Goal: Task Accomplishment & Management: Manage account settings

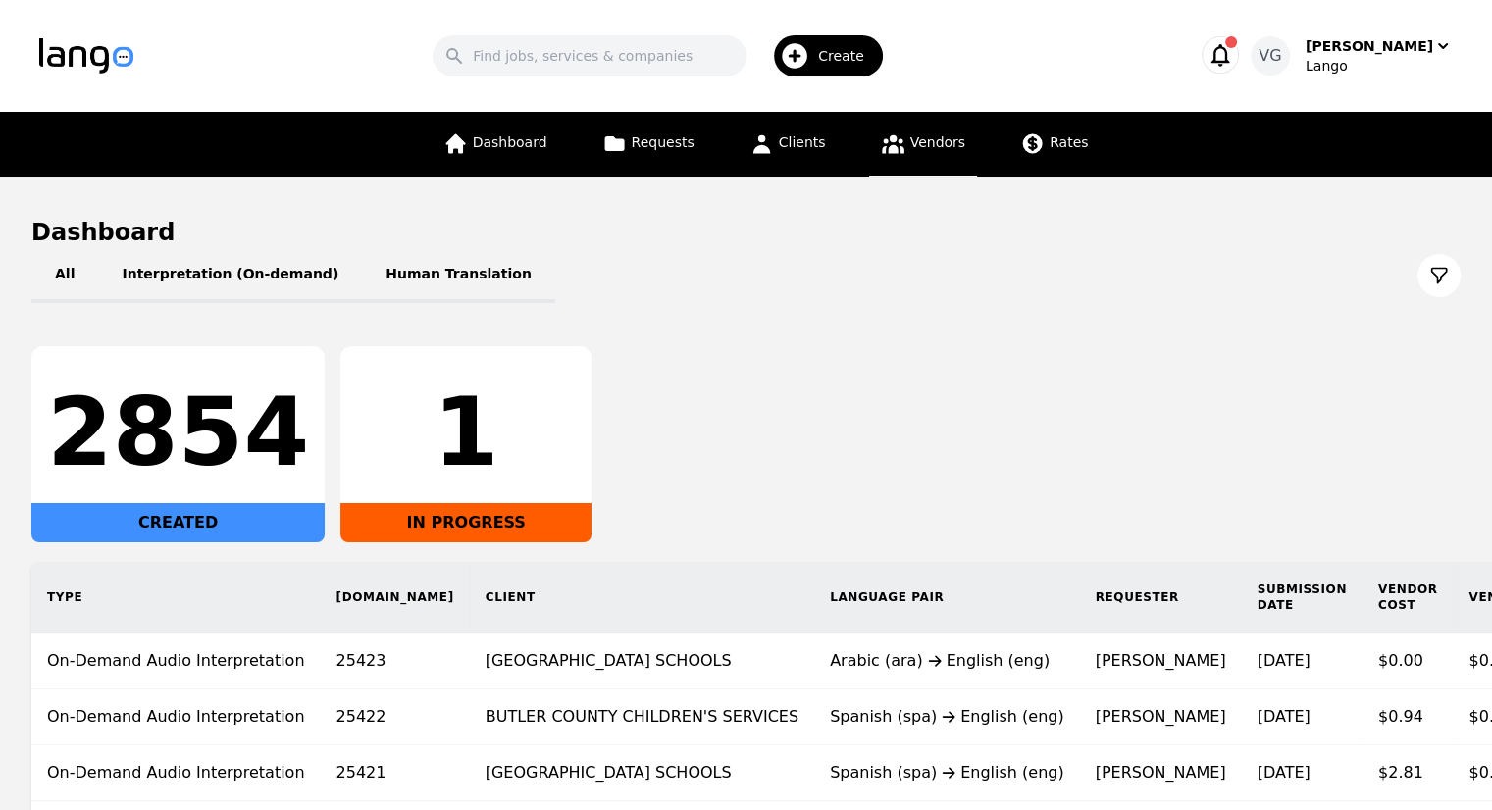
click at [950, 158] on link "Vendors" at bounding box center [923, 145] width 108 height 66
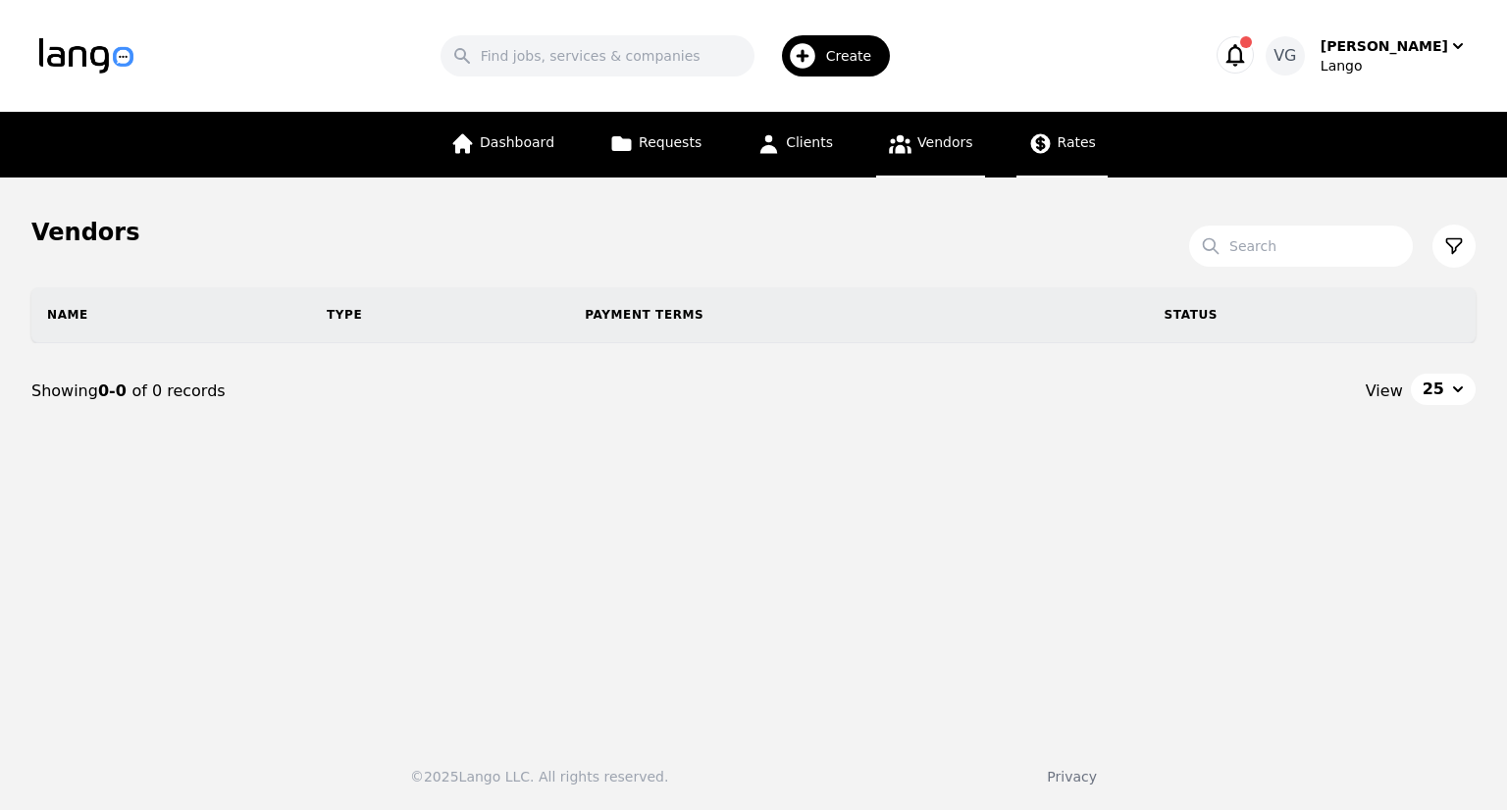
click at [1018, 158] on link "Rates" at bounding box center [1061, 145] width 91 height 66
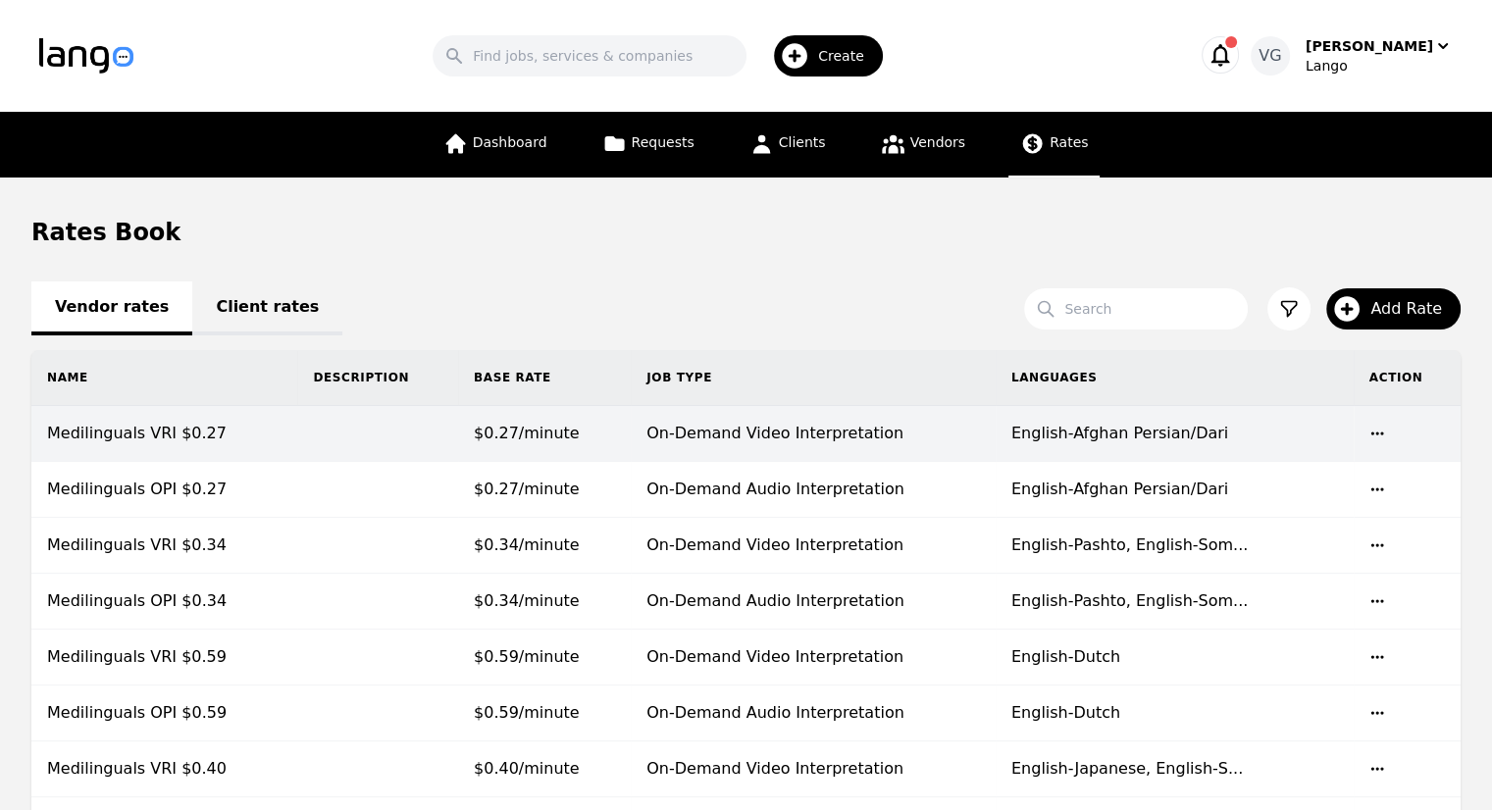
click at [451, 441] on td at bounding box center [377, 434] width 161 height 56
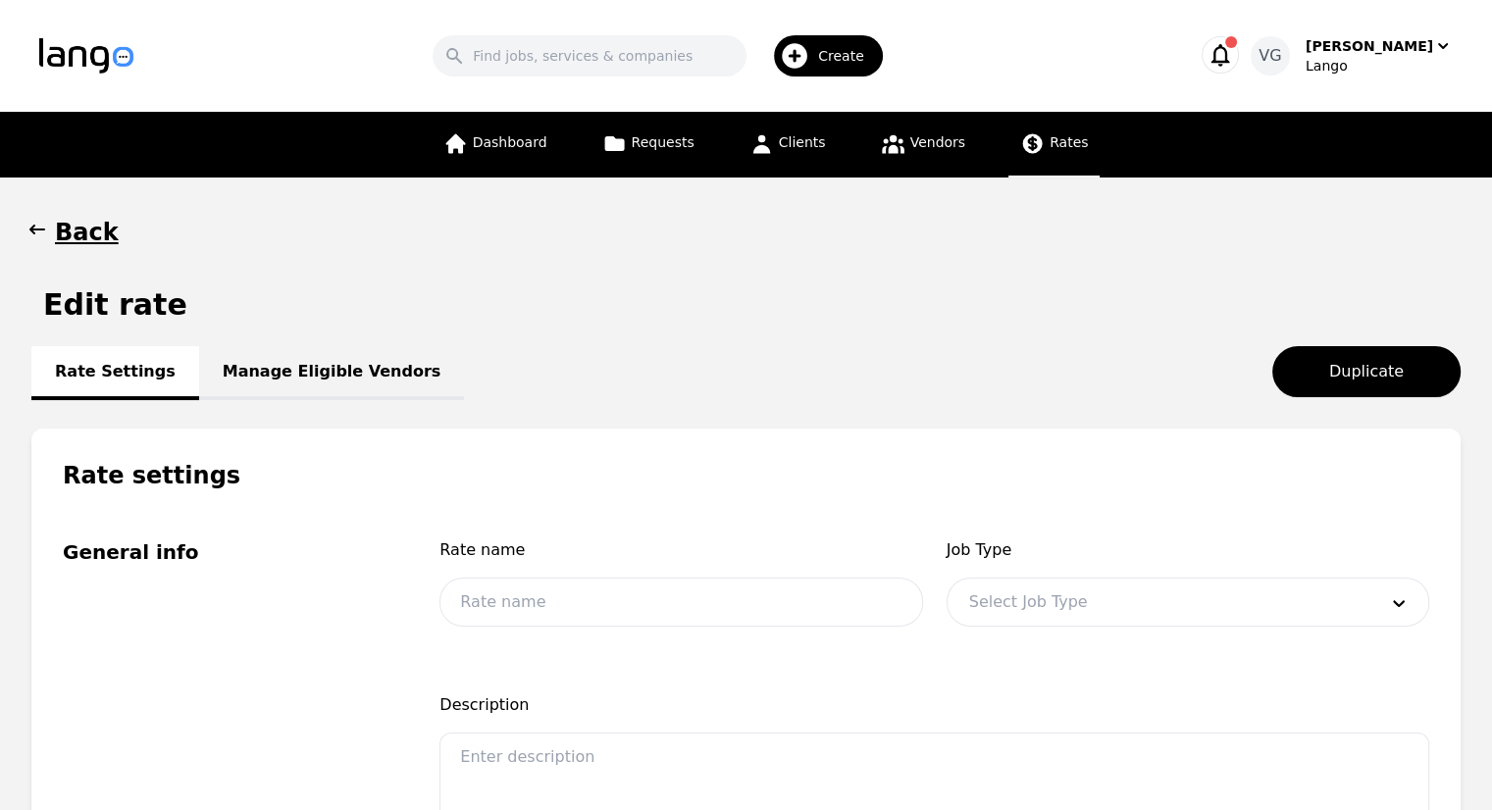
type input "Medilinguals VRI $0.27"
type input "0.27"
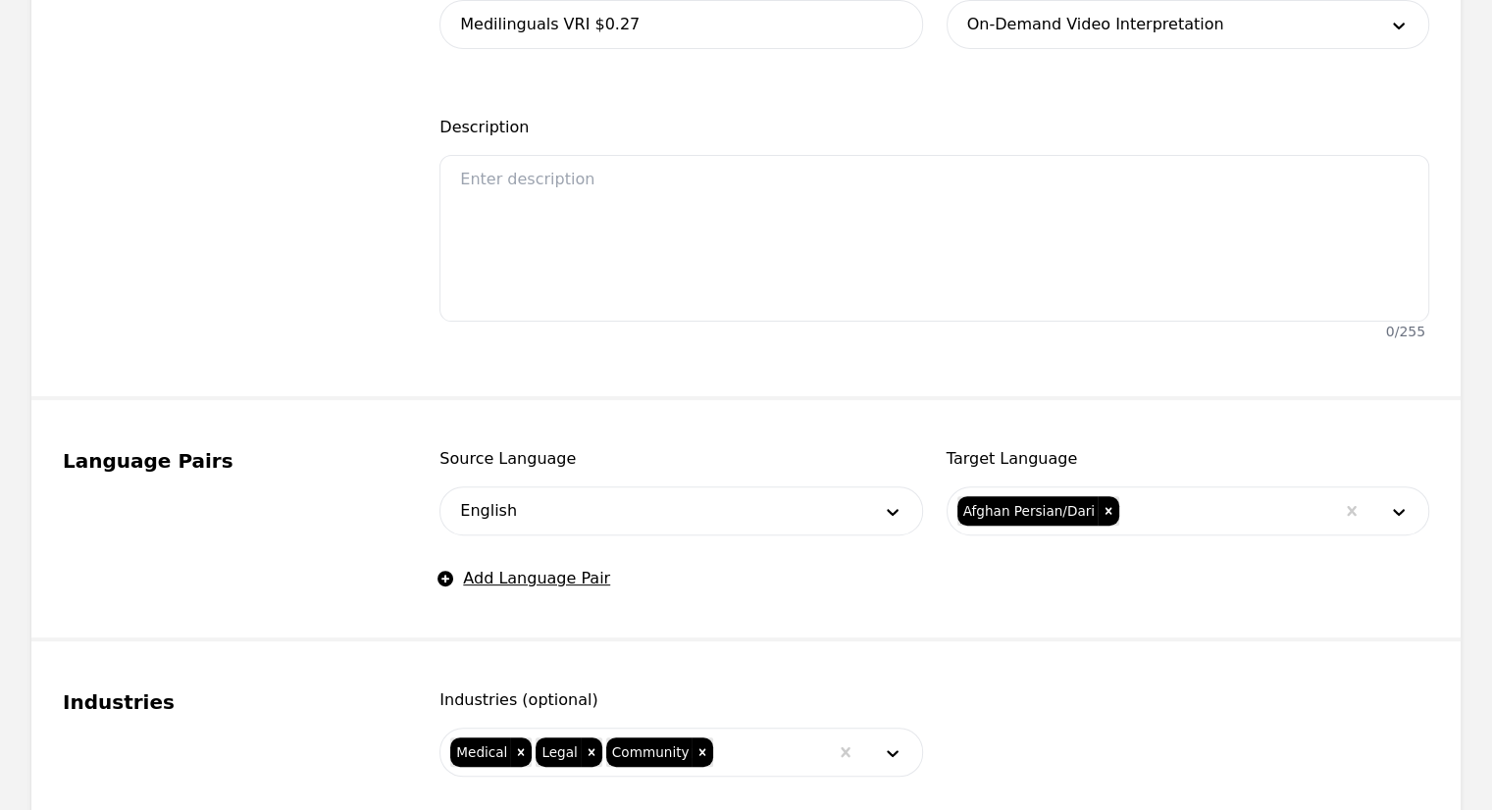
scroll to position [618, 0]
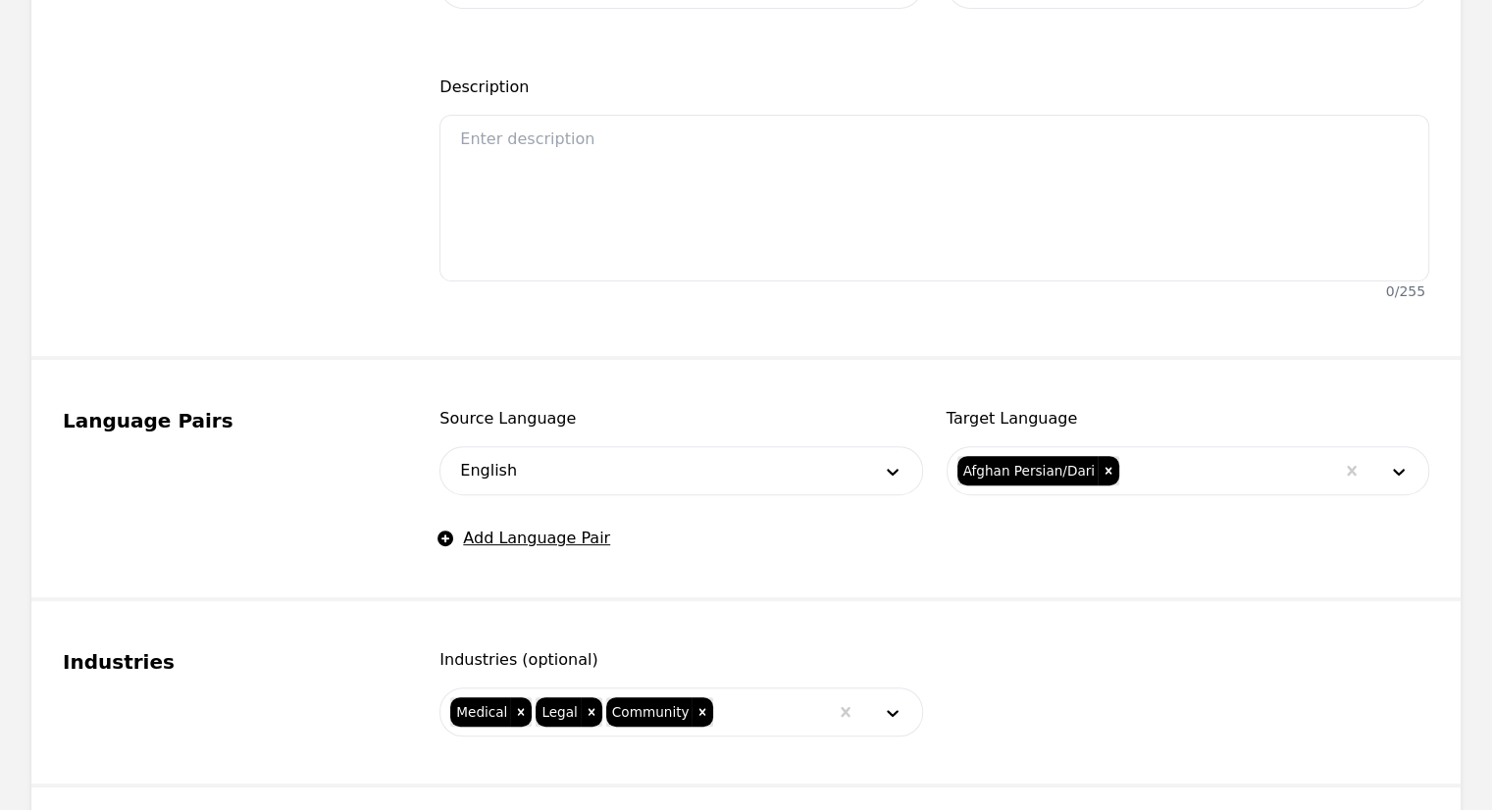
click at [1209, 464] on div at bounding box center [1227, 470] width 213 height 47
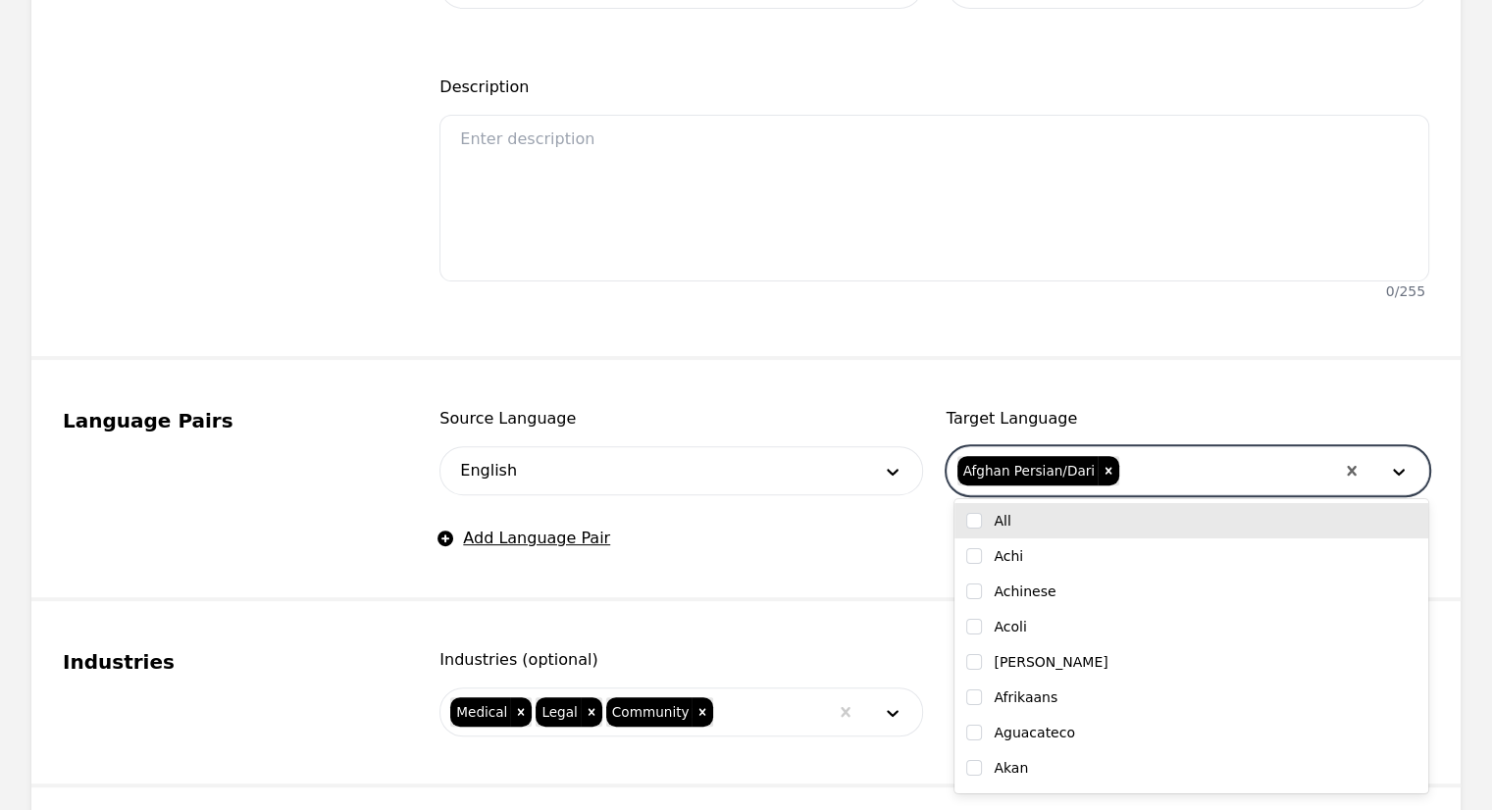
click at [1040, 462] on div "Afghan Persian/Dari" at bounding box center [1028, 470] width 140 height 29
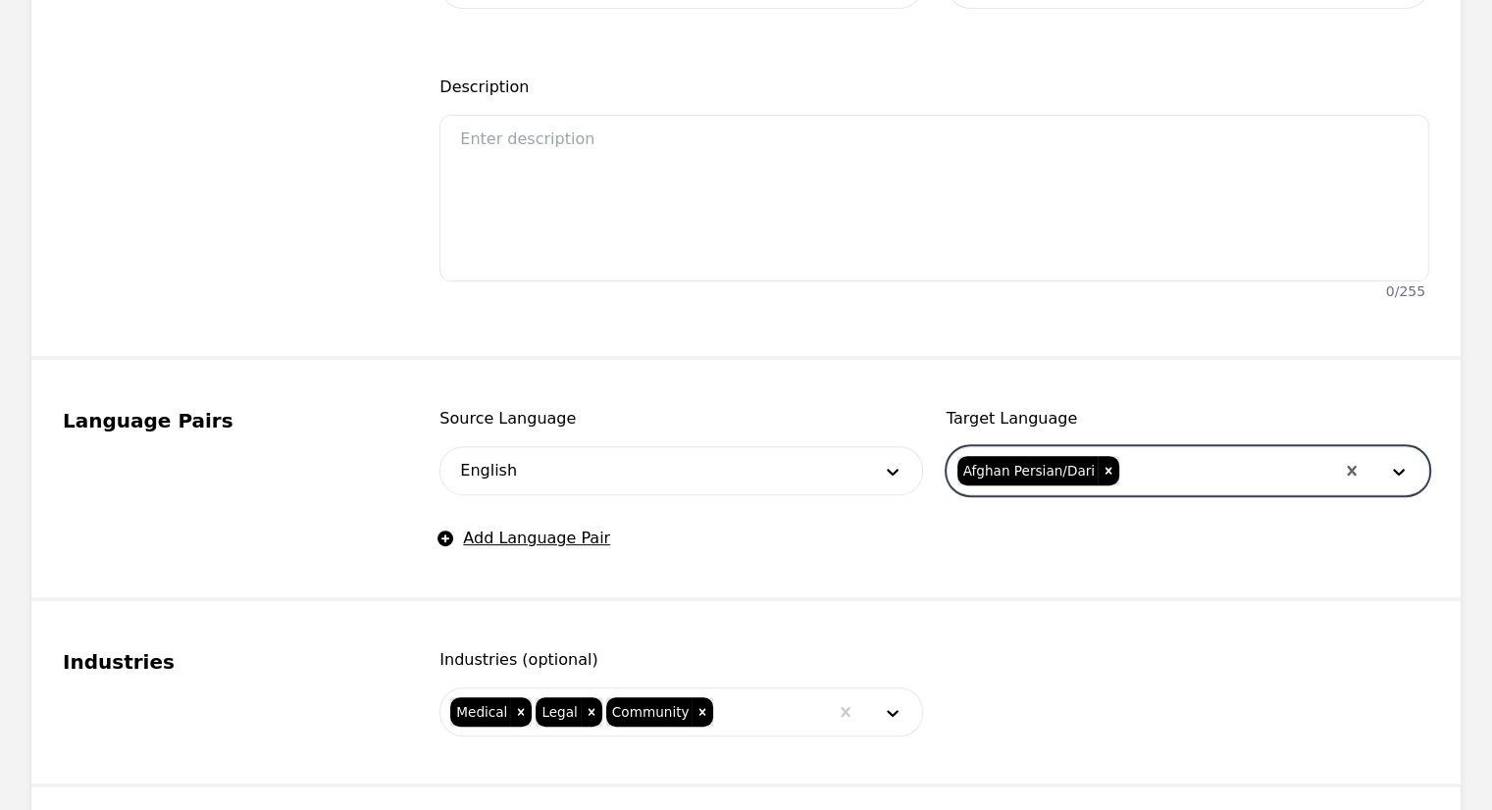
click at [1040, 462] on div "Afghan Persian/Dari" at bounding box center [1028, 470] width 140 height 29
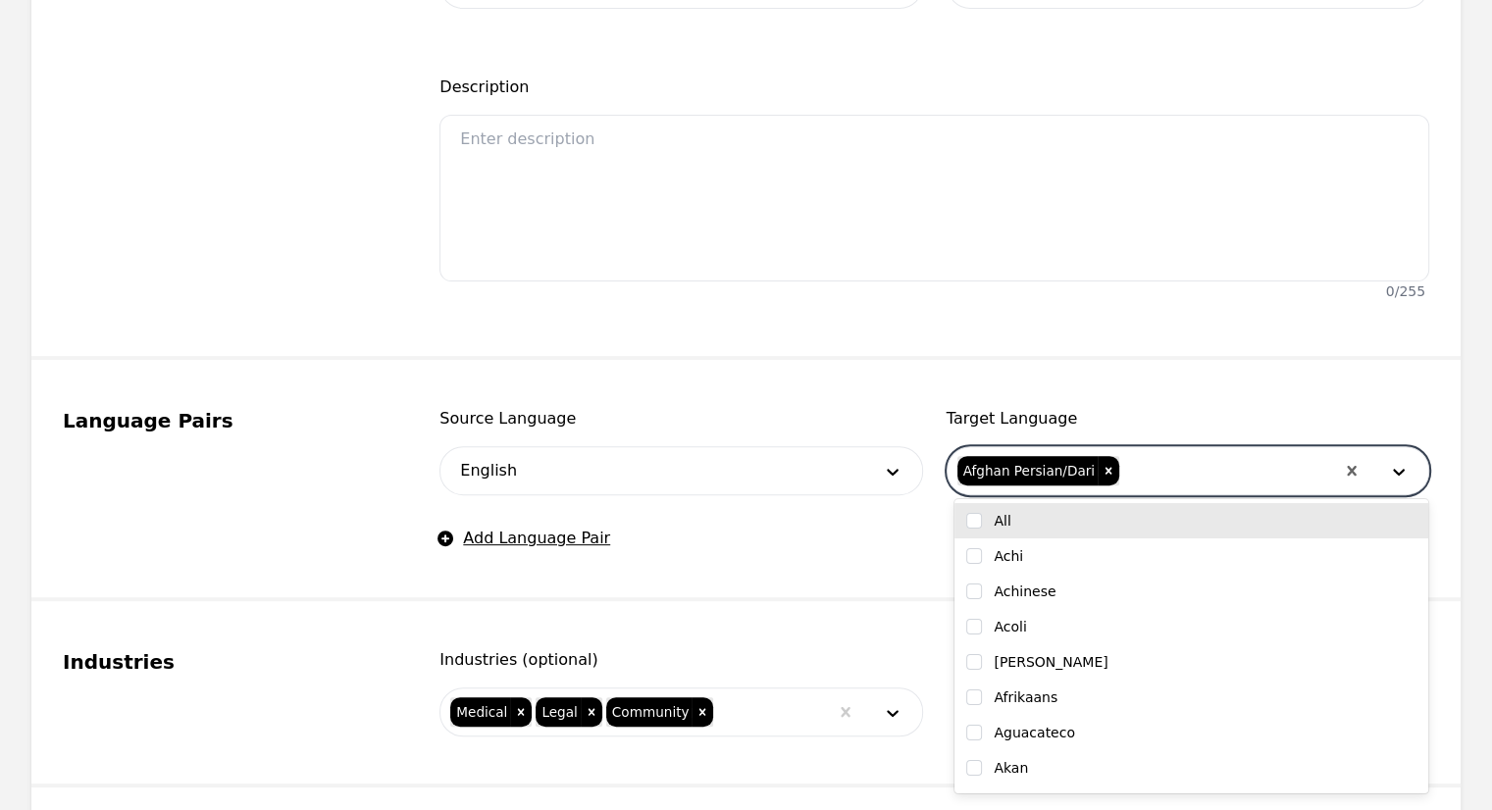
click at [1040, 462] on div "Afghan Persian/Dari" at bounding box center [1028, 470] width 140 height 29
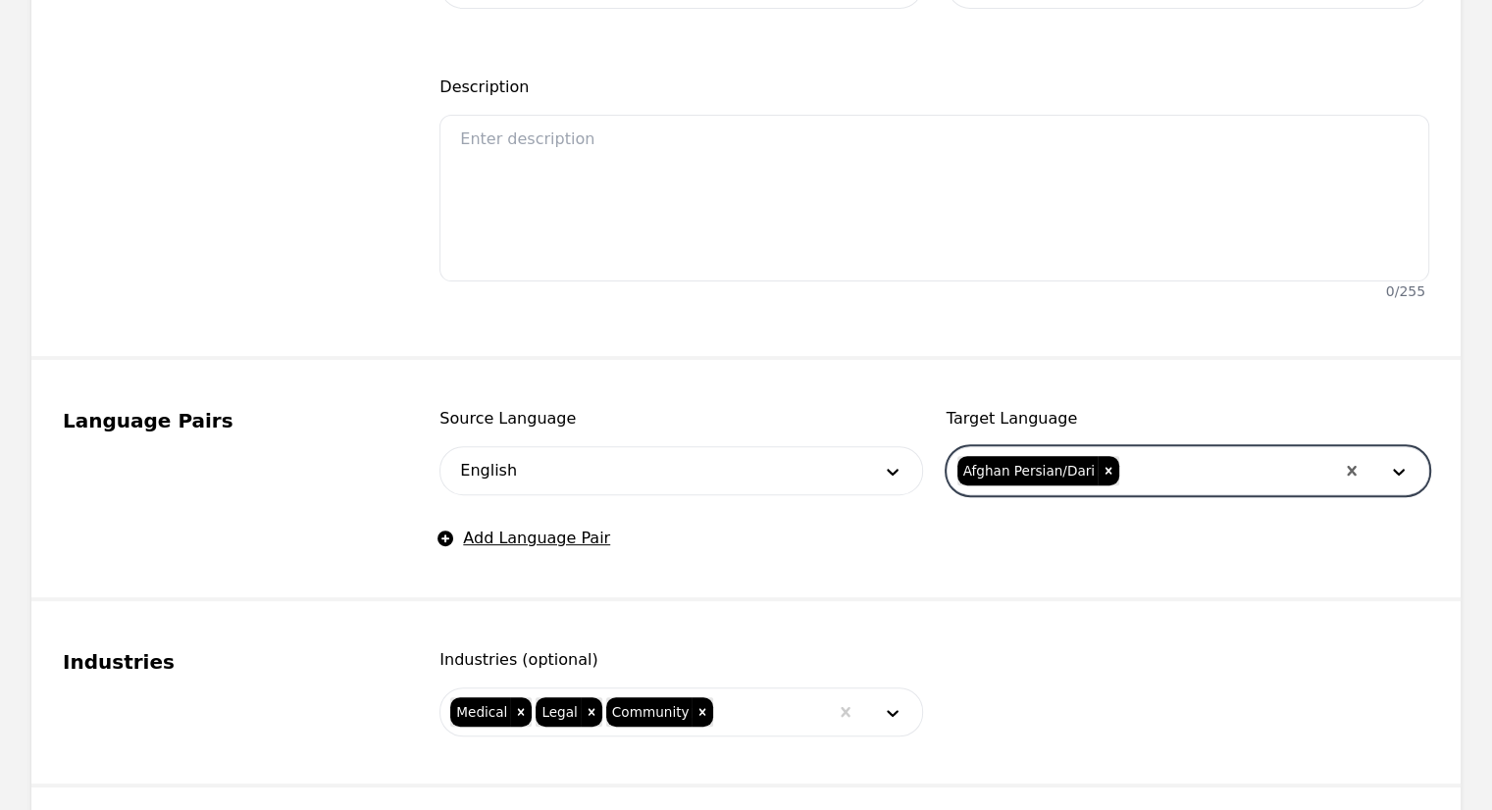
scroll to position [0, 0]
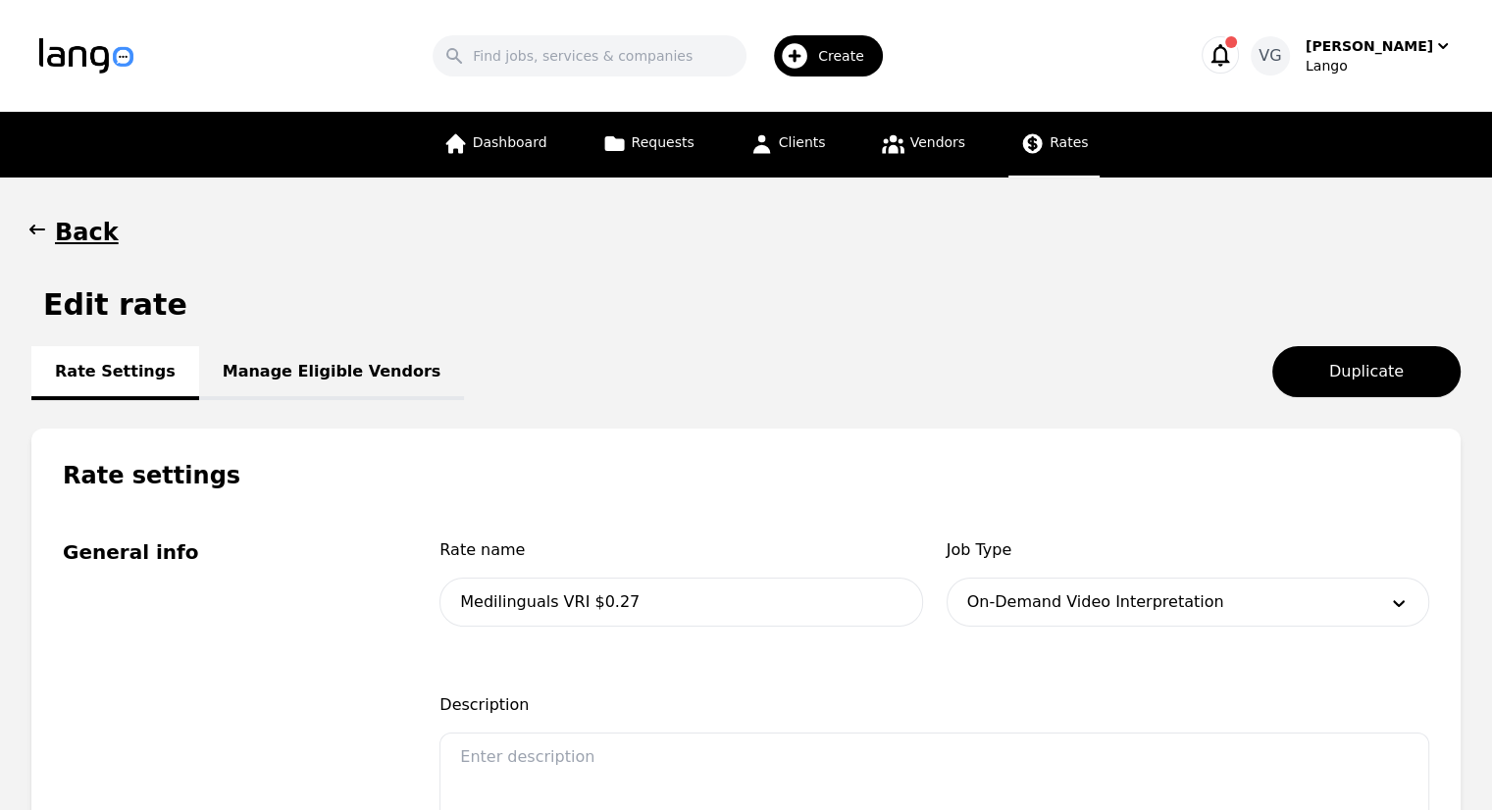
click at [78, 244] on h1 "Back" at bounding box center [87, 232] width 64 height 31
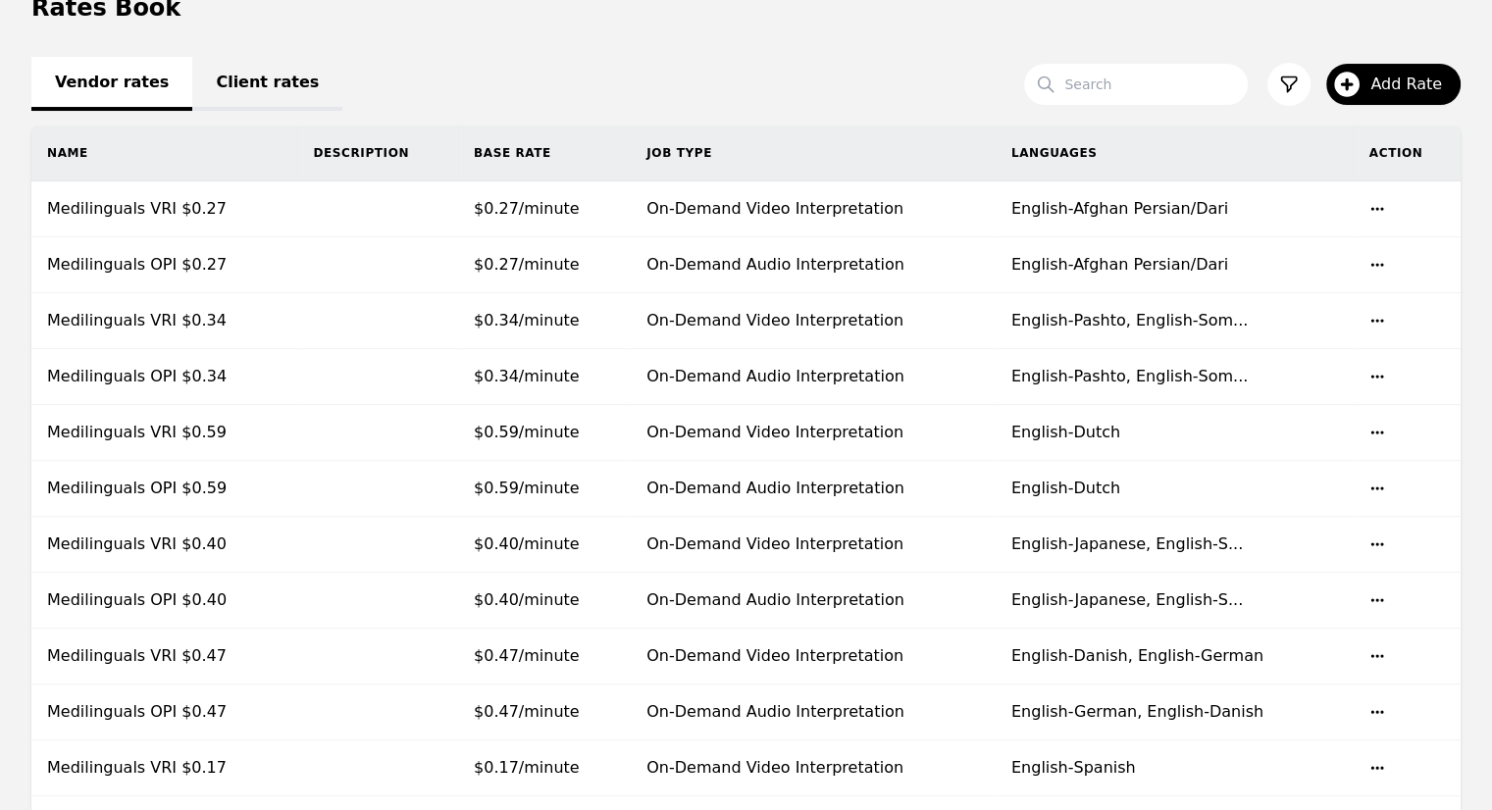
scroll to position [176, 0]
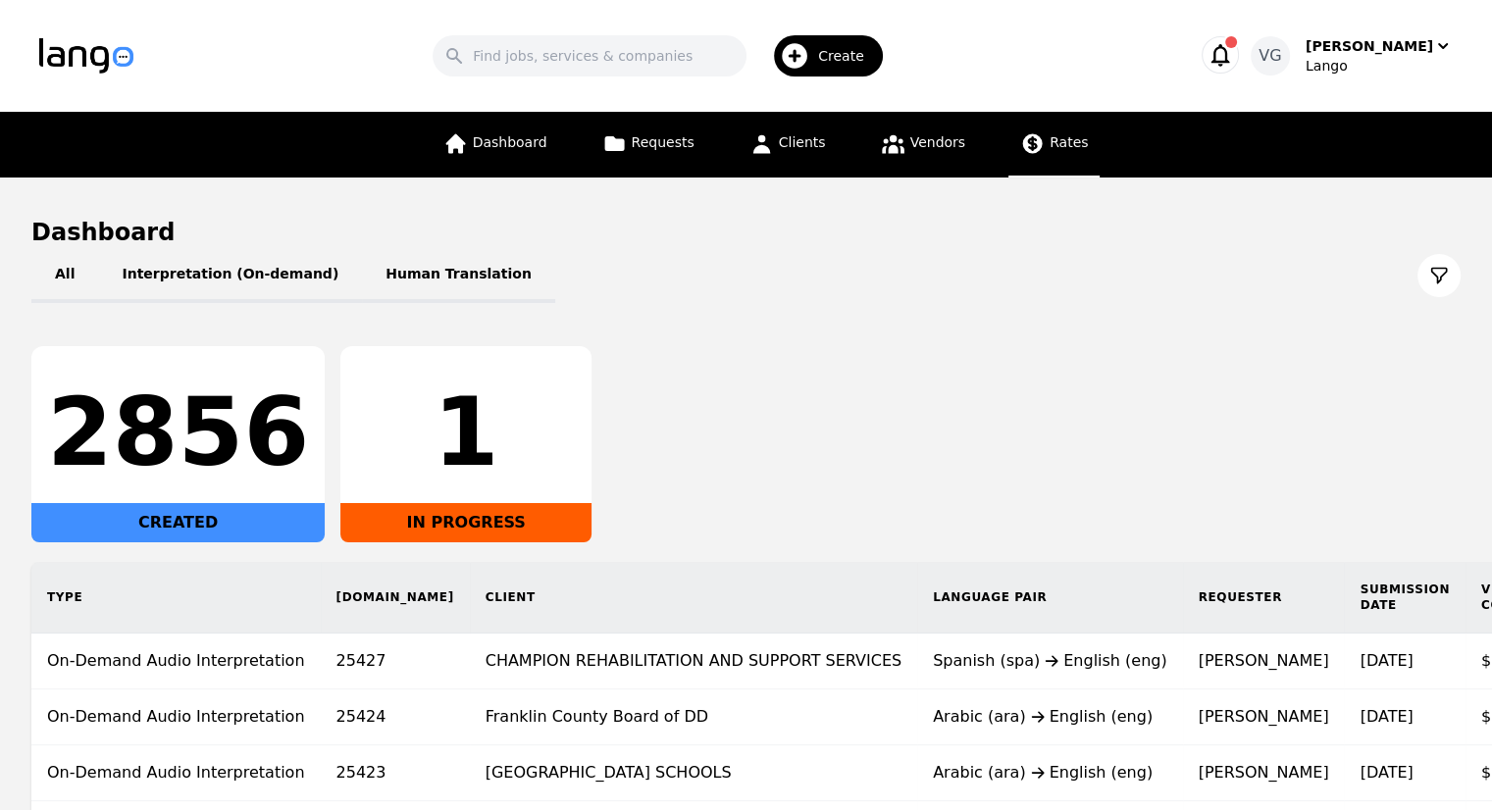
click at [1050, 146] on span "Rates" at bounding box center [1069, 142] width 38 height 16
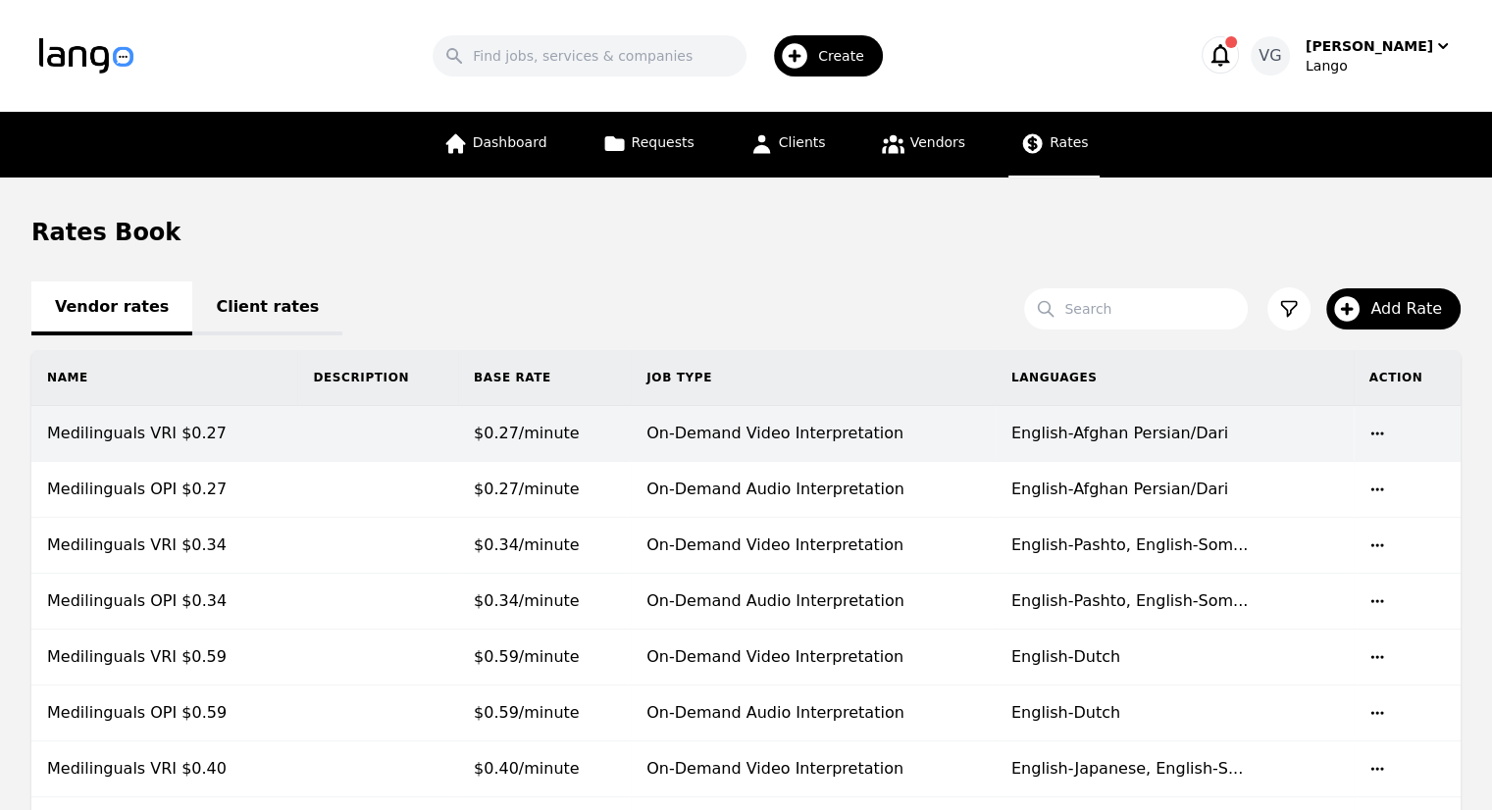
click at [696, 443] on td "On-Demand Video Interpretation" at bounding box center [813, 434] width 365 height 56
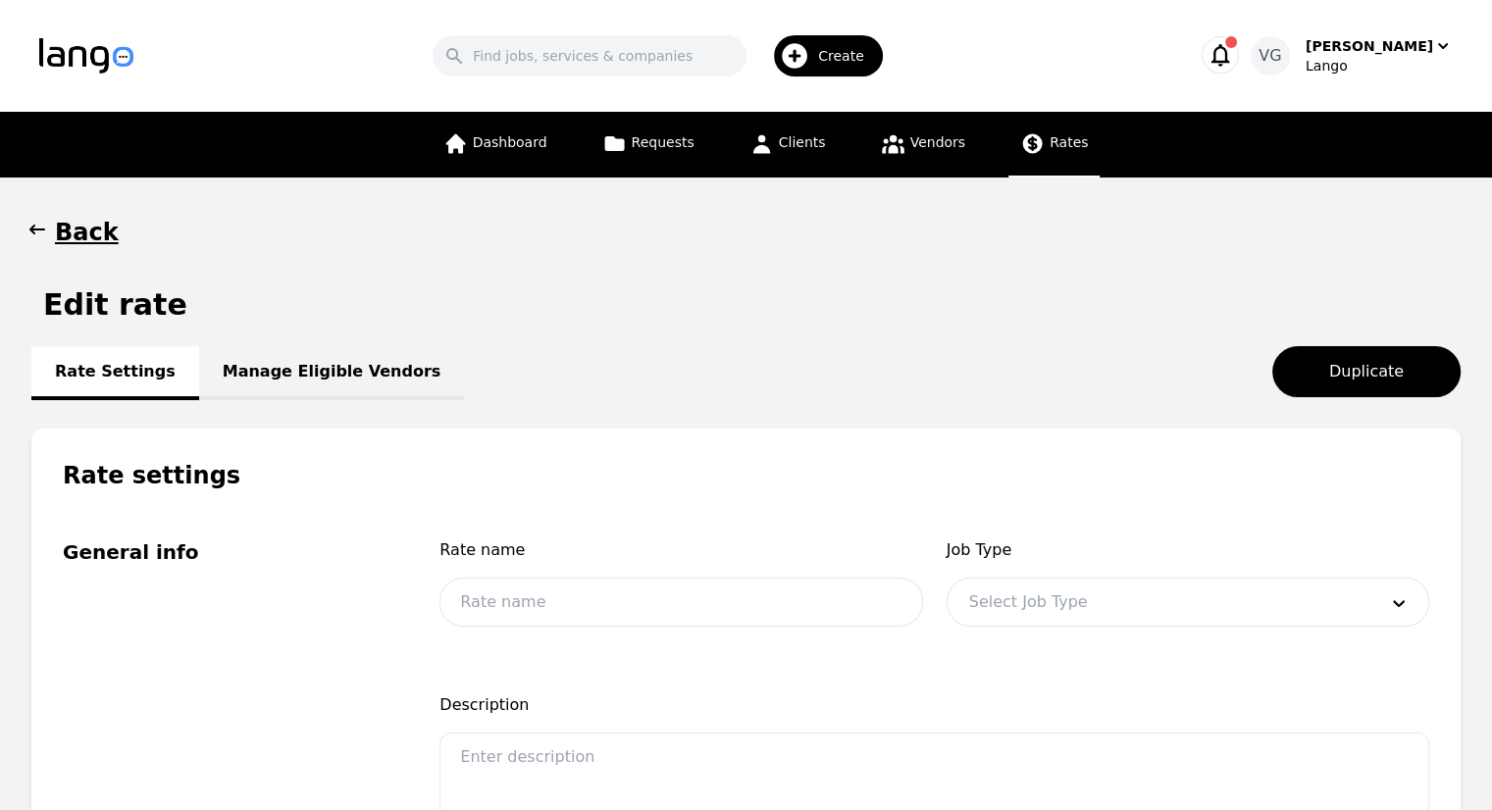
type input "Medilinguals VRI $0.27"
type input "0.27"
click at [104, 217] on h1 "Back" at bounding box center [87, 232] width 64 height 31
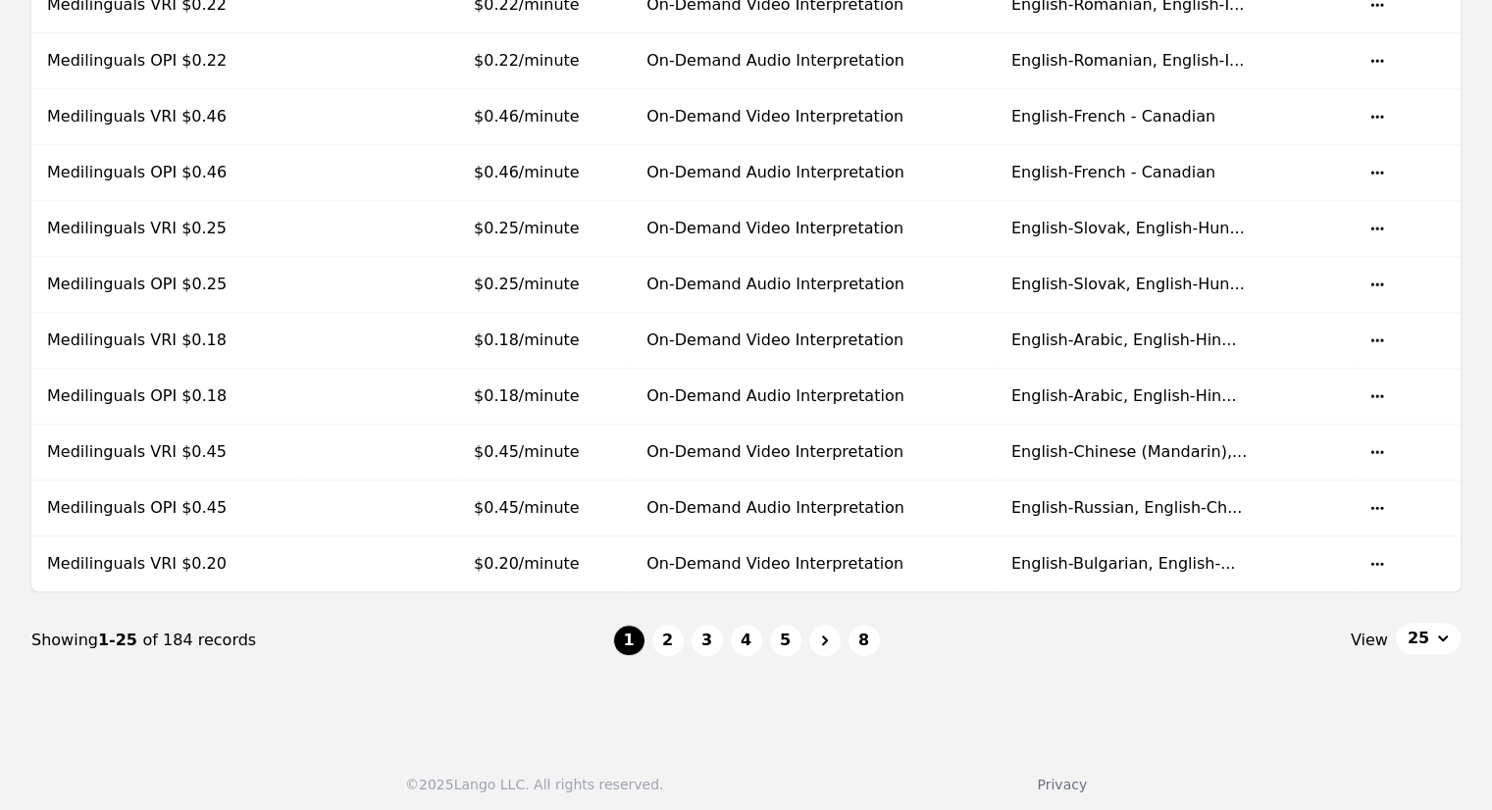
scroll to position [1210, 0]
click at [667, 628] on button "2" at bounding box center [667, 642] width 31 height 31
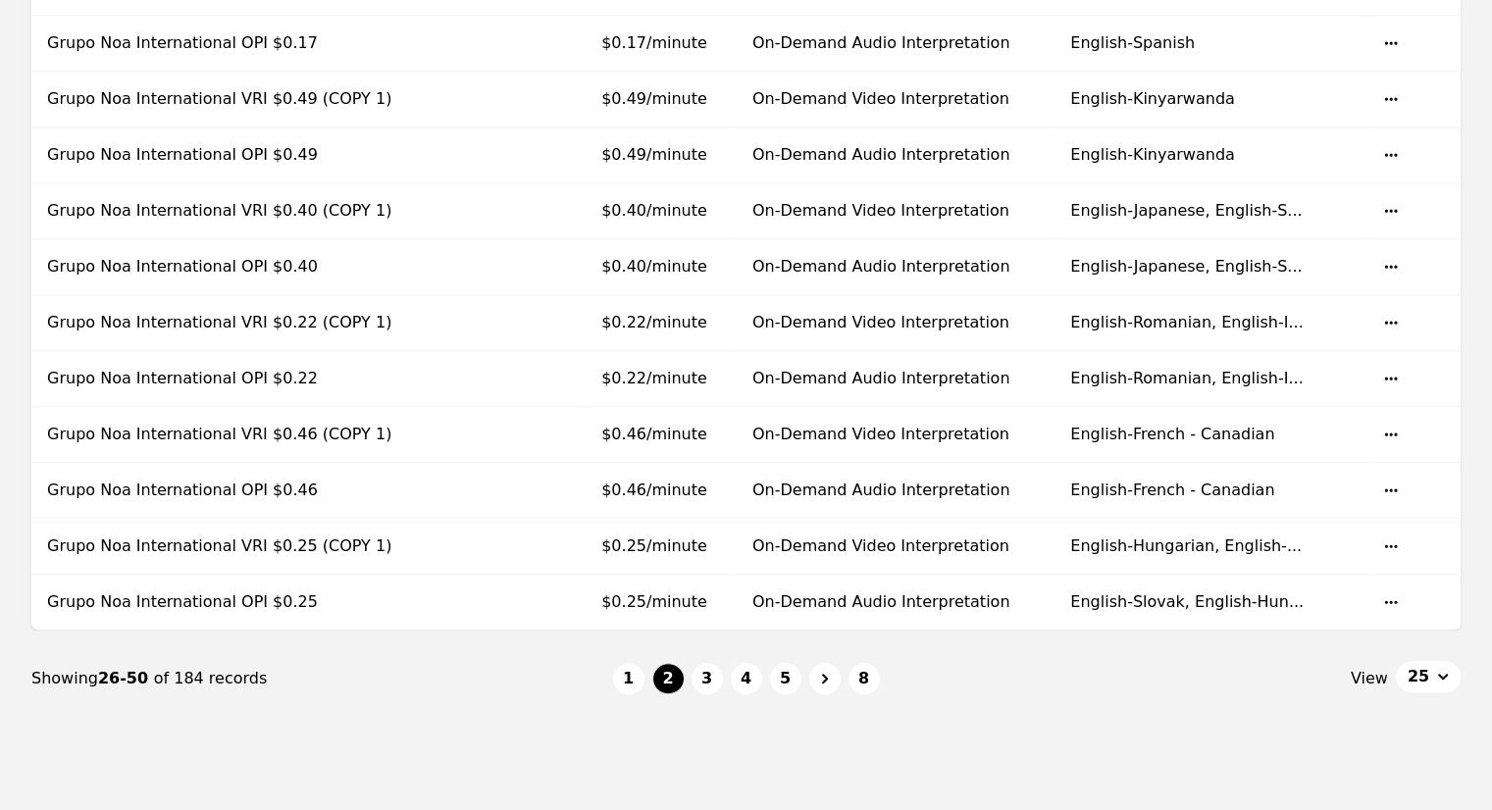
scroll to position [1189, 0]
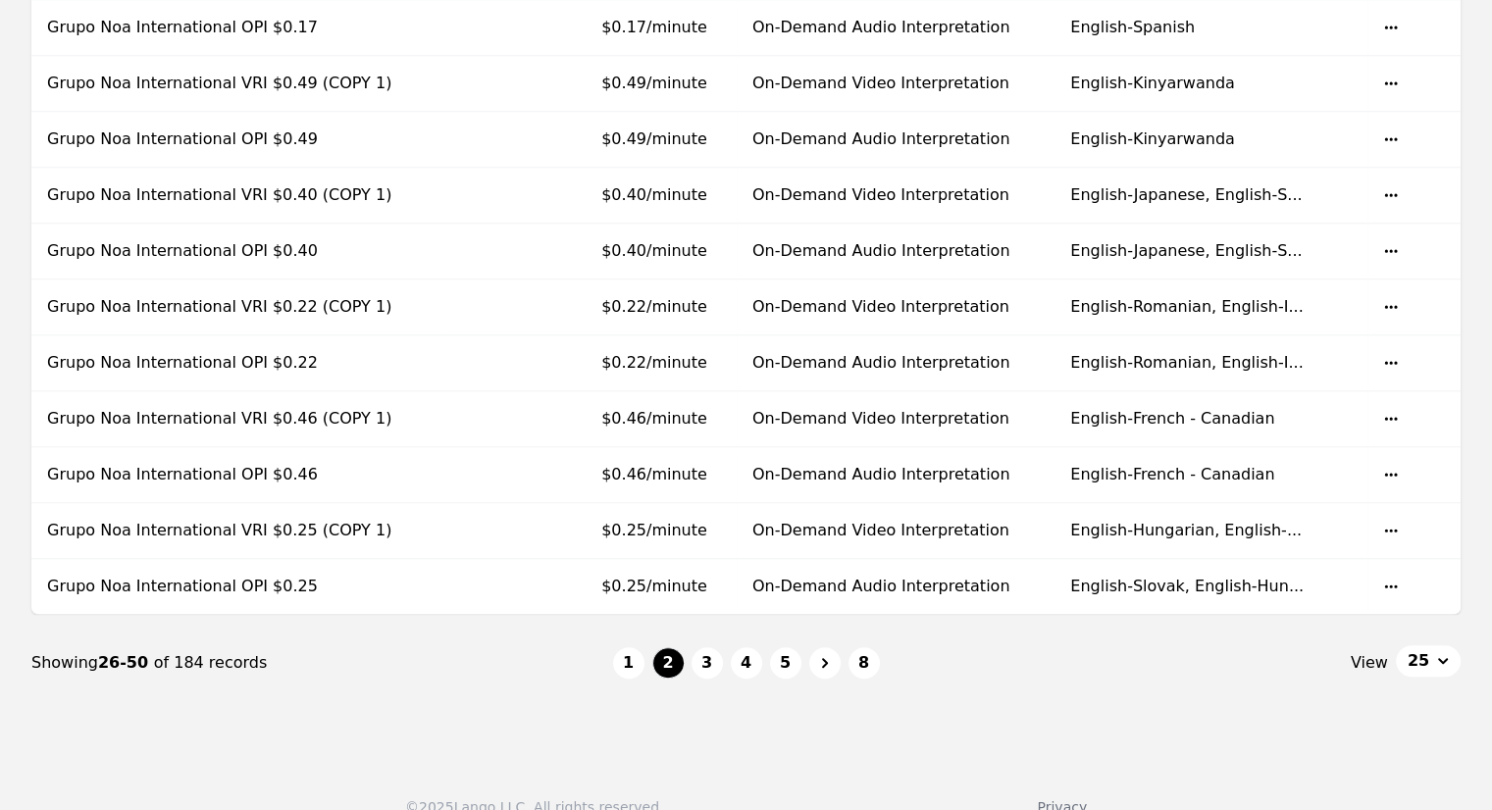
click at [692, 656] on li "3" at bounding box center [707, 663] width 31 height 31
click at [699, 652] on button "3" at bounding box center [707, 663] width 31 height 31
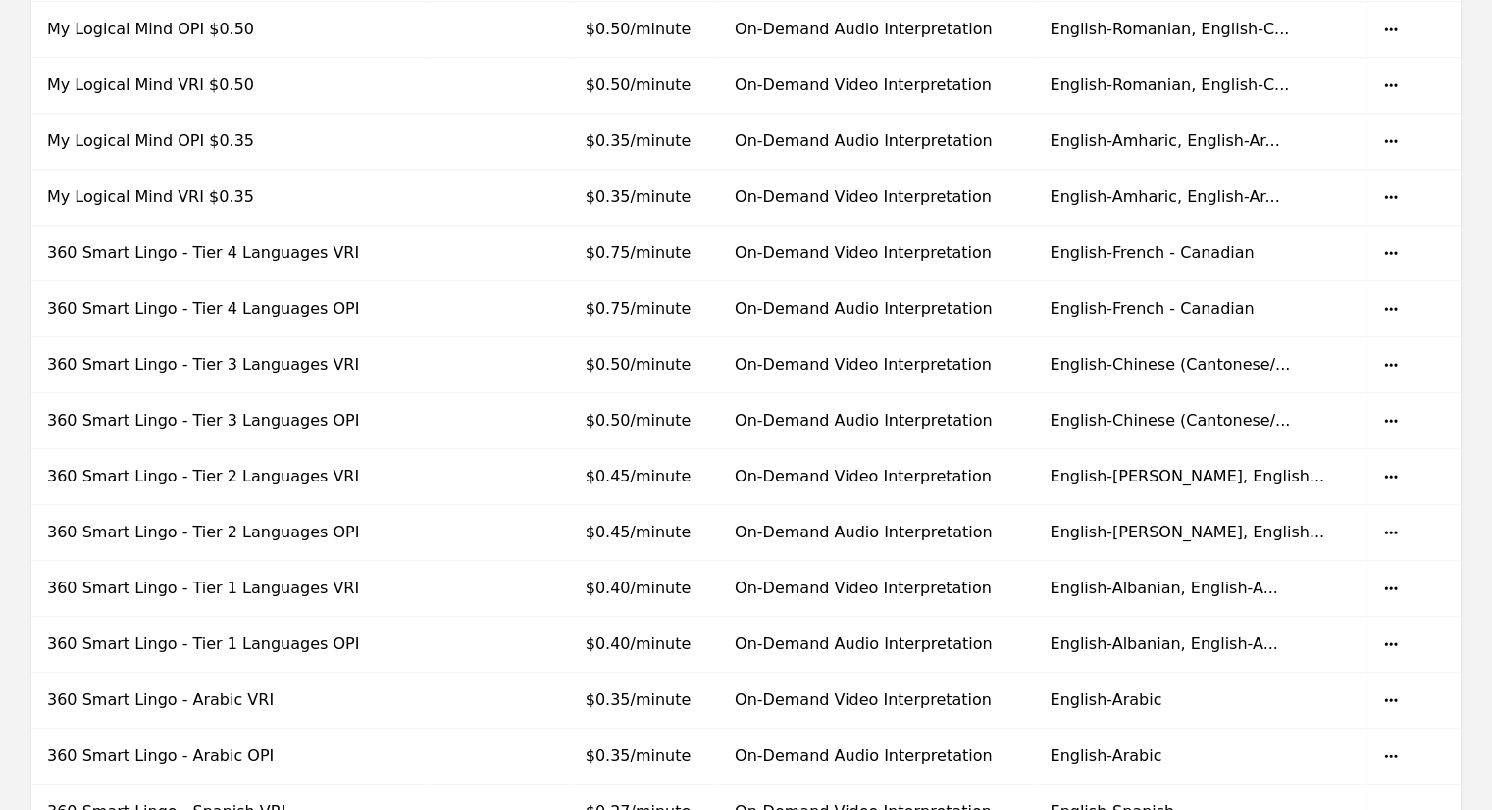
scroll to position [945, 0]
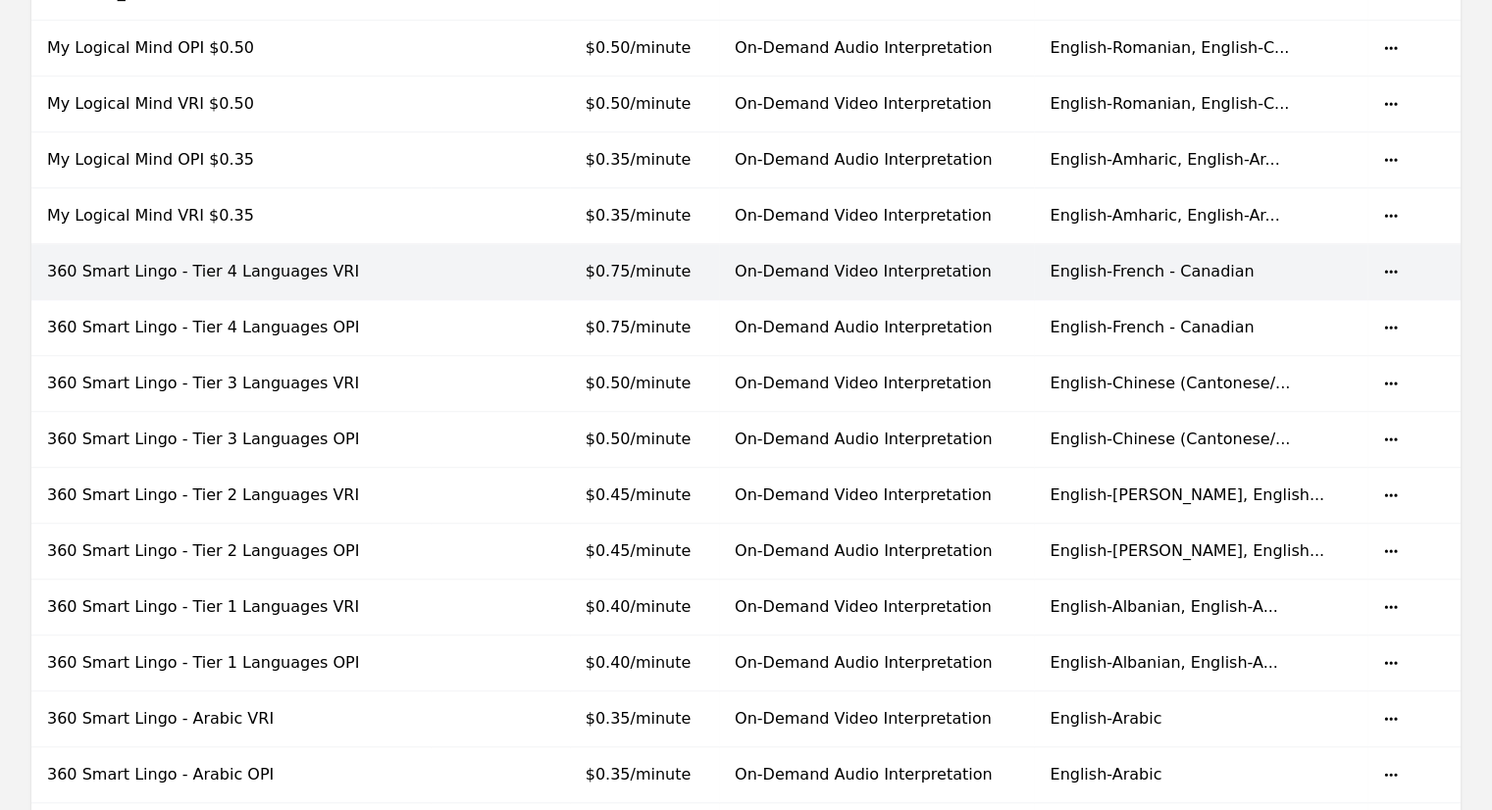
click at [1005, 272] on td "On-Demand Video Interpretation" at bounding box center [876, 272] width 315 height 56
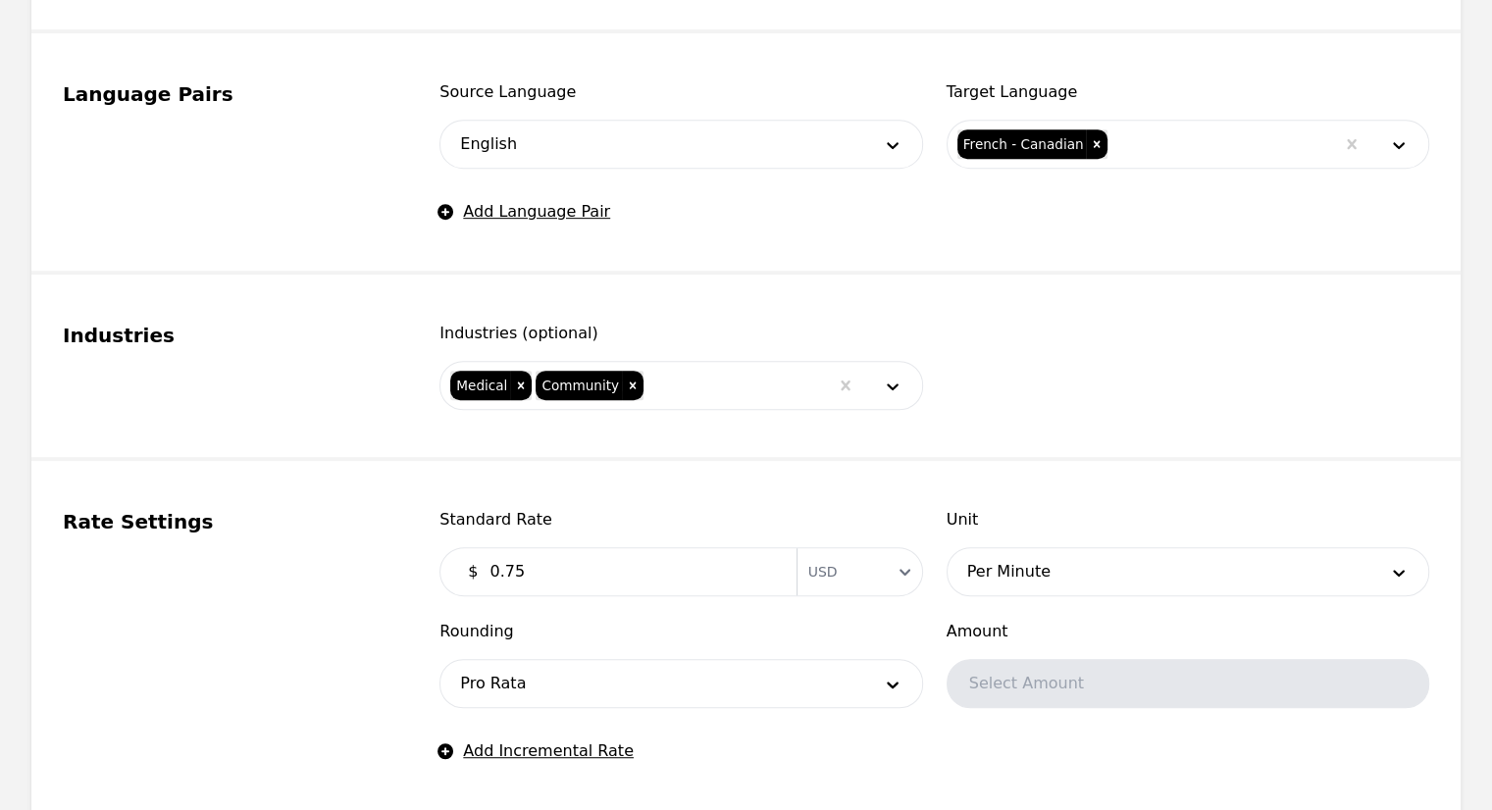
type input "360 Smart Lingo - Tier 4 Languages VRI"
type input "0.75"
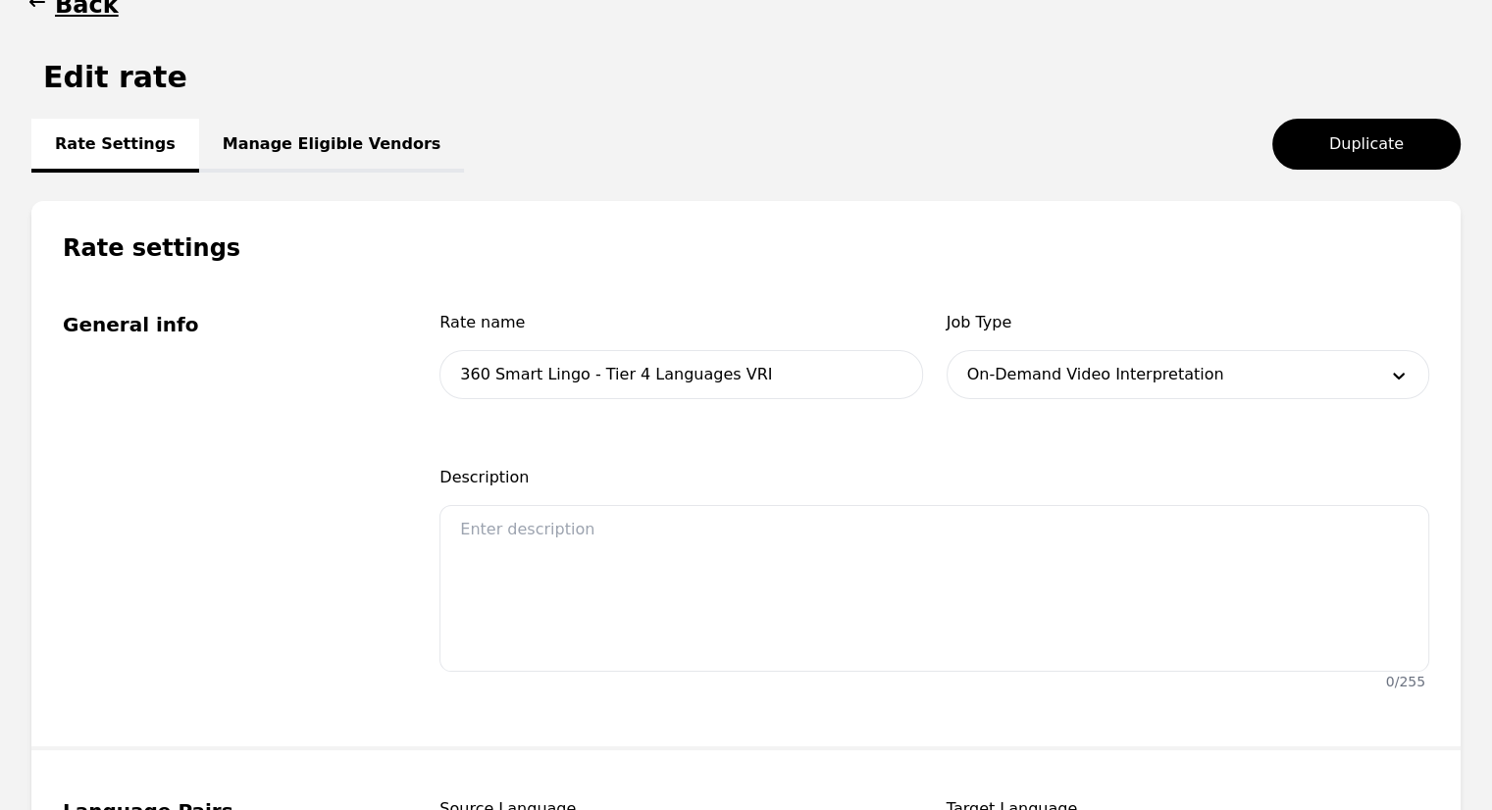
scroll to position [108, 0]
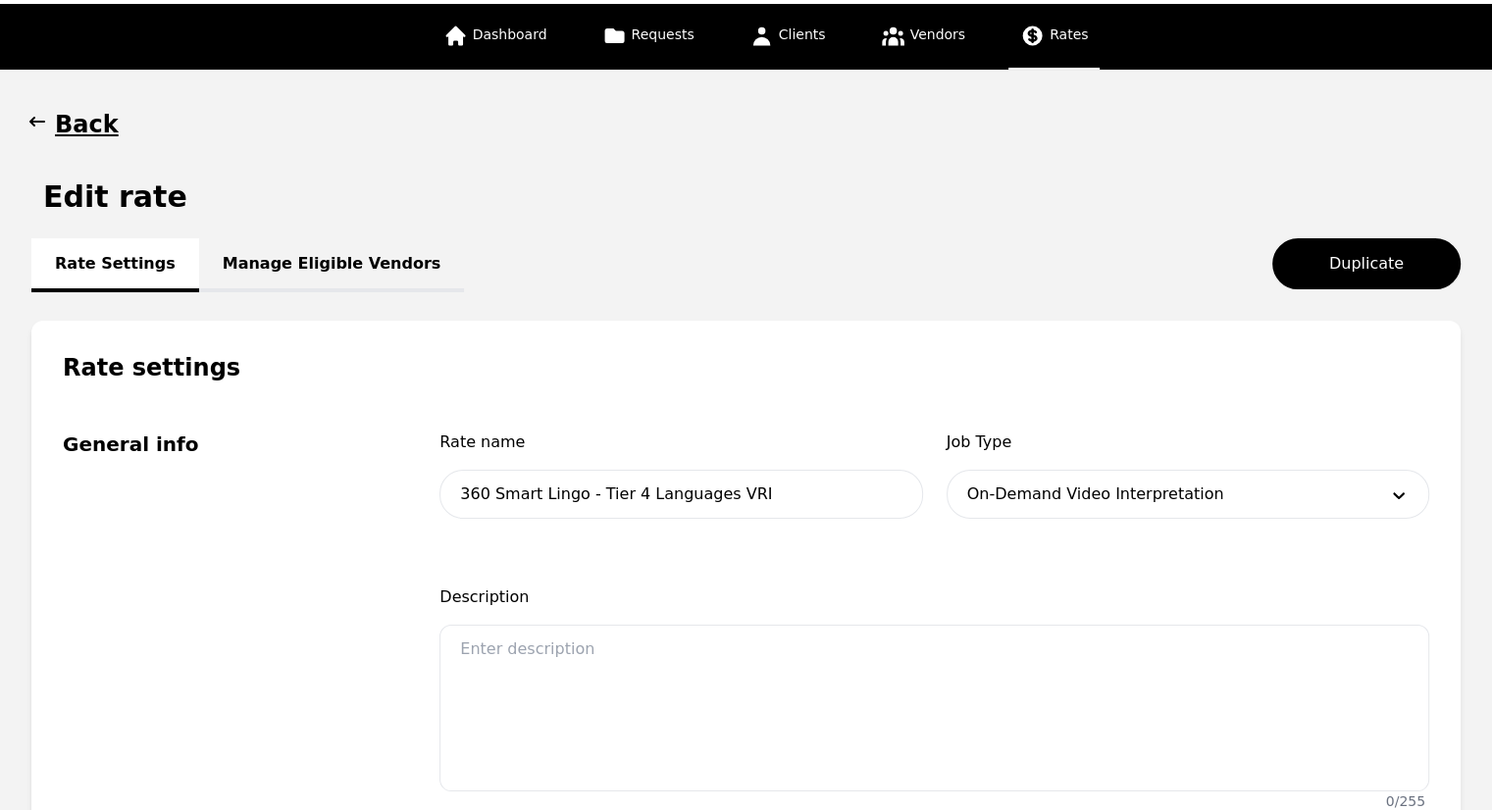
click at [71, 124] on h1 "Back" at bounding box center [87, 124] width 64 height 31
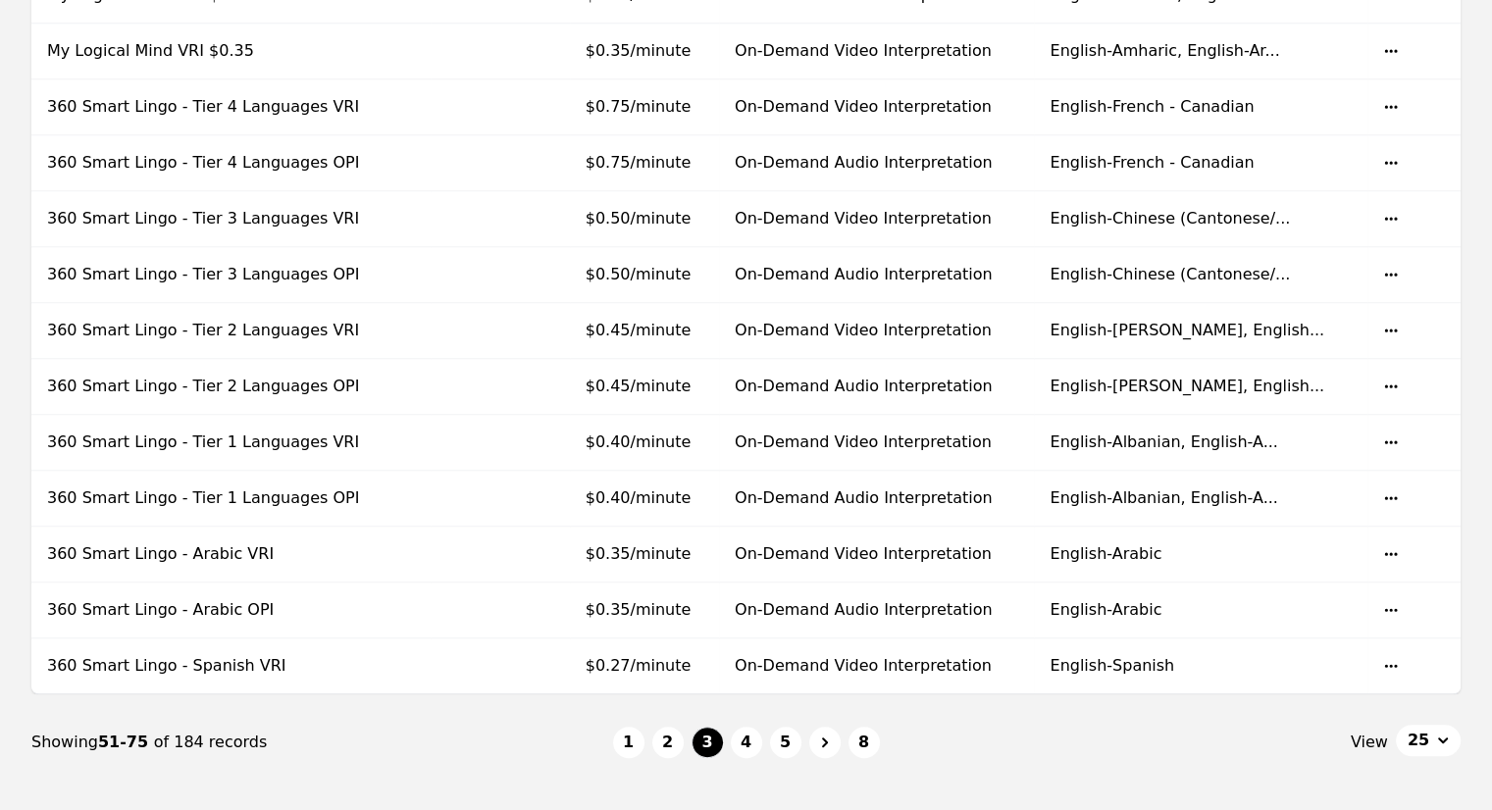
scroll to position [1114, 0]
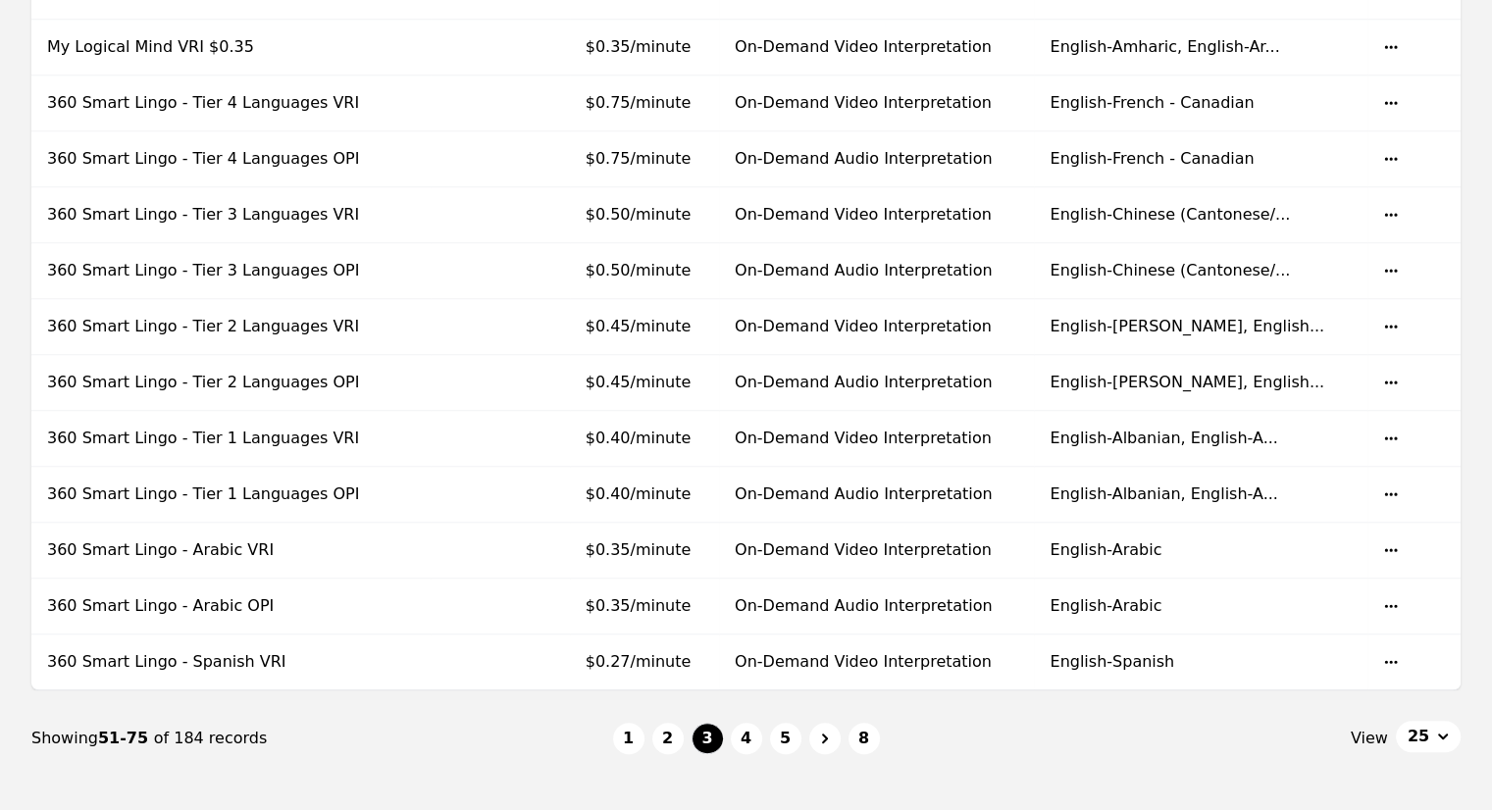
click at [452, 727] on div "Showing 51-75 of 184 records" at bounding box center [322, 739] width 582 height 24
